Goal: Navigation & Orientation: Find specific page/section

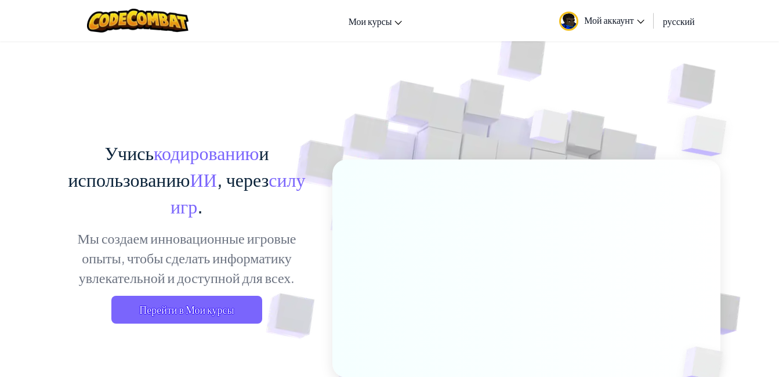
click at [610, 24] on span "Мой аккаунт" at bounding box center [614, 20] width 60 height 12
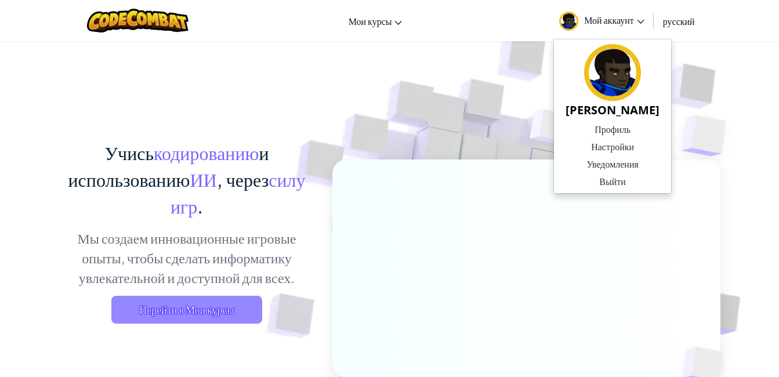
click at [236, 301] on span "Перейти в Мои курсы" at bounding box center [186, 310] width 151 height 28
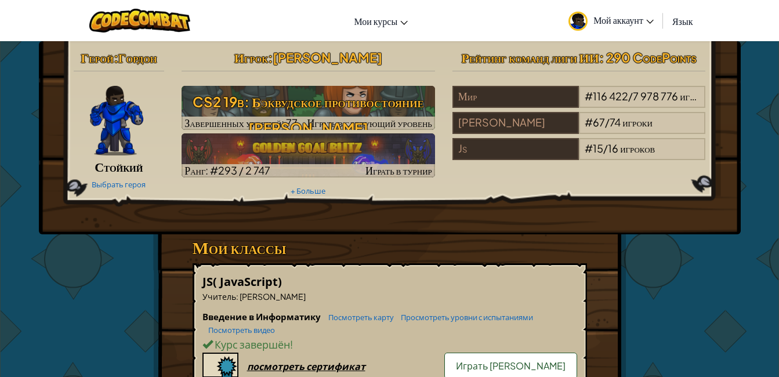
drag, startPoint x: 96, startPoint y: 275, endPoint x: 101, endPoint y: 271, distance: 6.3
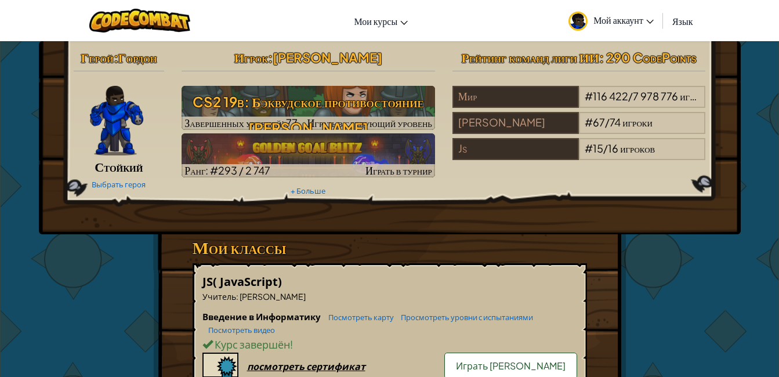
drag, startPoint x: 113, startPoint y: 266, endPoint x: 122, endPoint y: 274, distance: 11.9
drag, startPoint x: 103, startPoint y: 268, endPoint x: 82, endPoint y: 256, distance: 24.7
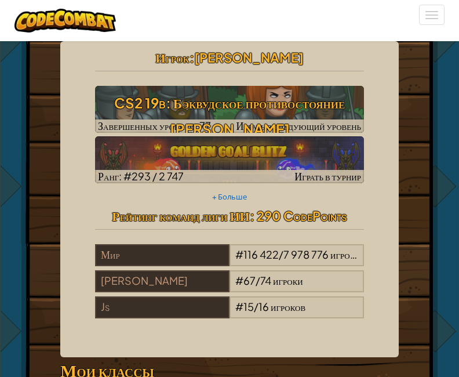
drag, startPoint x: 289, startPoint y: 225, endPoint x: 285, endPoint y: 234, distance: 10.4
drag, startPoint x: 285, startPoint y: 234, endPoint x: 182, endPoint y: 204, distance: 107.7
click at [182, 204] on div "Игрок : [PERSON_NAME] К CS2 19b: Бэквудское противостояние Б Завершенных уровне…" at bounding box center [229, 126] width 287 height 158
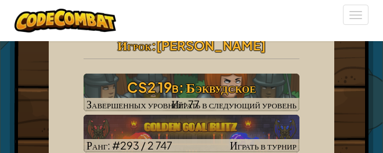
scroll to position [134, 0]
